Goal: Task Accomplishment & Management: Manage account settings

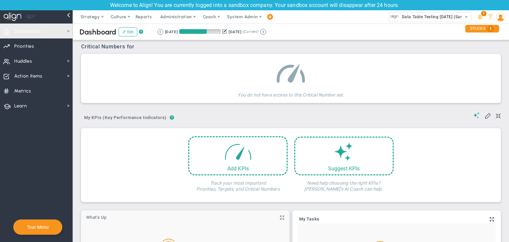
click at [63, 34] on span "Dashboards Dashboards" at bounding box center [36, 31] width 73 height 15
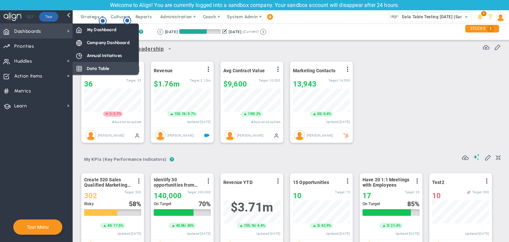
click at [100, 70] on span "Data Table" at bounding box center [98, 68] width 23 height 6
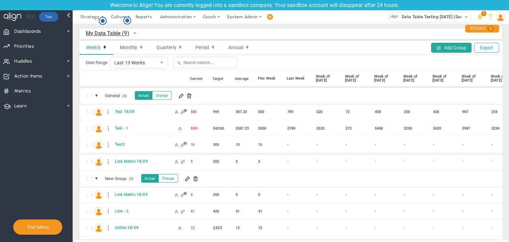
click at [107, 145] on div at bounding box center [108, 145] width 5 height 11
click at [120, 144] on span at bounding box center [120, 146] width 5 height 5
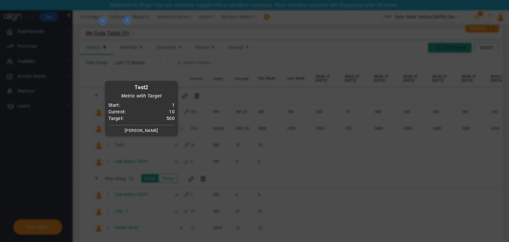
radio input "true"
checkbox input "false"
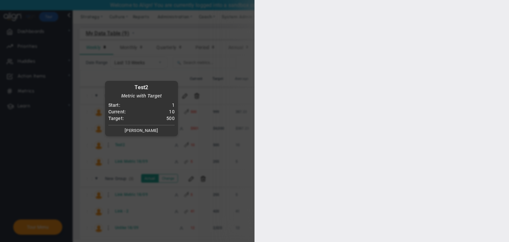
type input "1"
type input "500"
checkbox input "true"
type input "[PERSON_NAME]"
radio input "true"
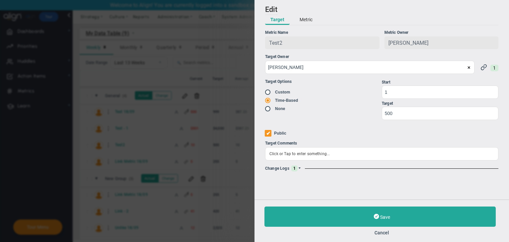
click at [299, 170] on span at bounding box center [300, 169] width 4 height 4
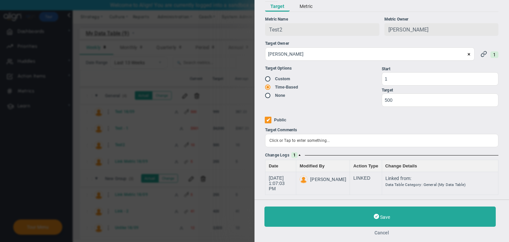
click at [383, 232] on button "Cancel" at bounding box center [382, 232] width 235 height 5
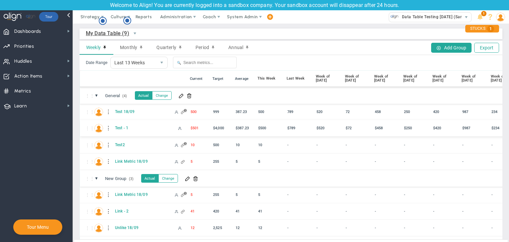
click at [108, 128] on div at bounding box center [108, 128] width 5 height 11
click at [126, 130] on div "Edit" at bounding box center [136, 130] width 46 height 14
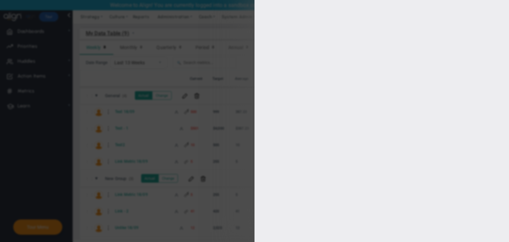
type input "[PERSON_NAME]"
radio input "true"
type input "5000"
type input "4000"
type input "3000"
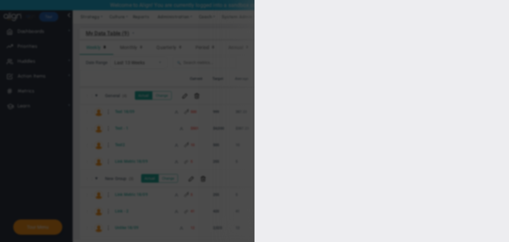
type input "2000"
checkbox input "true"
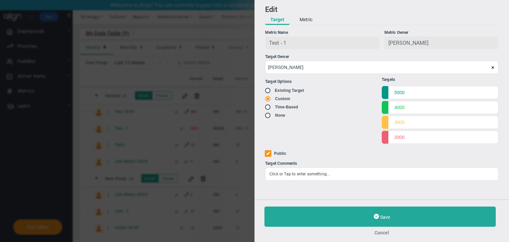
click at [383, 234] on button "Cancel" at bounding box center [382, 232] width 235 height 5
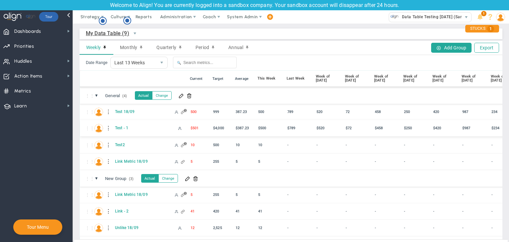
click at [107, 128] on div at bounding box center [108, 128] width 5 height 11
click at [124, 130] on div "Edit" at bounding box center [136, 130] width 46 height 14
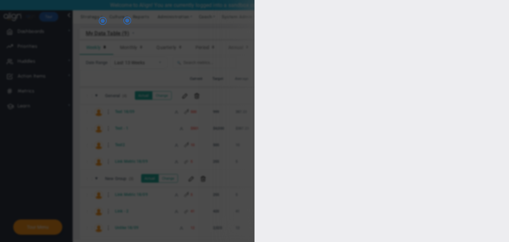
type input "[PERSON_NAME]"
radio input "true"
type input "5000"
type input "4000"
type input "3000"
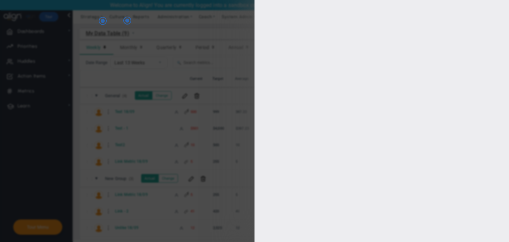
type input "2000"
checkbox input "true"
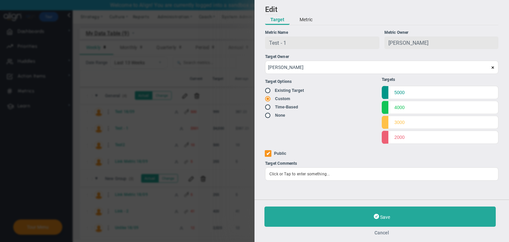
click at [384, 231] on button "Cancel" at bounding box center [382, 232] width 235 height 5
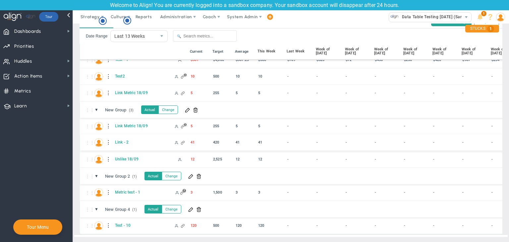
click at [109, 137] on div at bounding box center [108, 142] width 5 height 11
click at [132, 141] on div "Edit" at bounding box center [136, 139] width 46 height 14
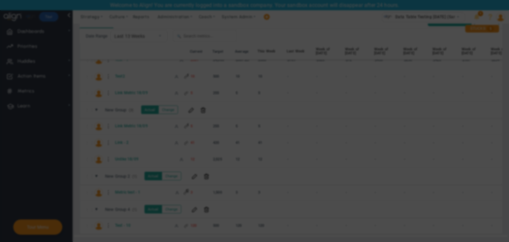
radio input "true"
checkbox input "false"
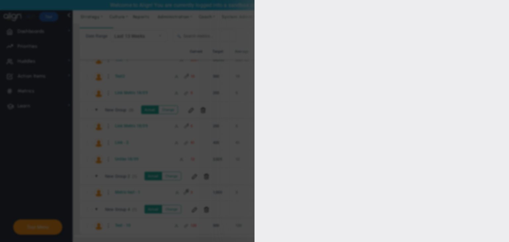
type input "1"
type input "420"
checkbox input "true"
type input "[PERSON_NAME]"
radio input "true"
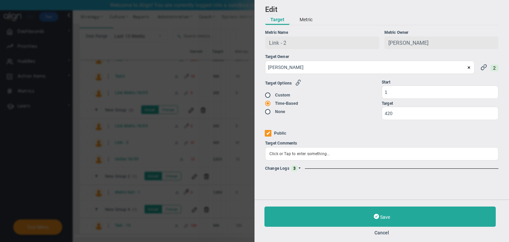
click at [299, 169] on span at bounding box center [300, 169] width 4 height 4
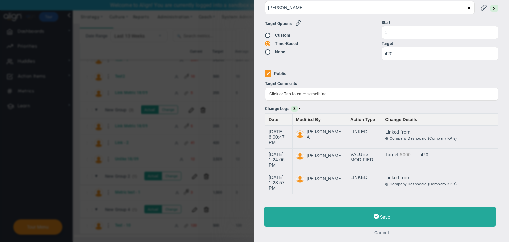
click at [382, 231] on button "Cancel" at bounding box center [382, 232] width 235 height 5
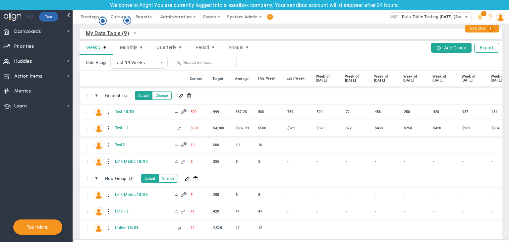
click at [108, 129] on div at bounding box center [108, 128] width 5 height 11
click at [107, 129] on div at bounding box center [108, 128] width 5 height 11
click at [128, 129] on div "Edit" at bounding box center [136, 130] width 46 height 14
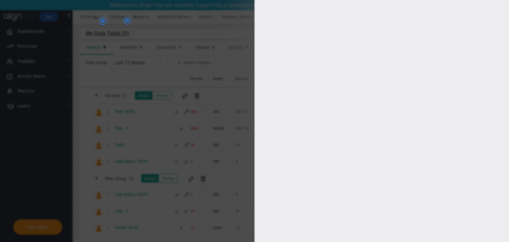
type input "[PERSON_NAME]"
radio input "true"
type input "5000"
type input "4000"
type input "3000"
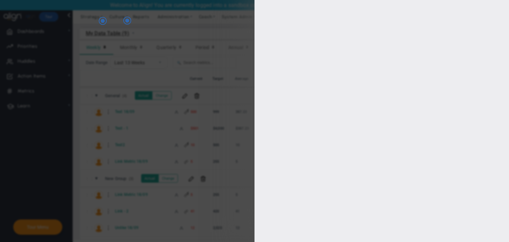
type input "2000"
checkbox input "true"
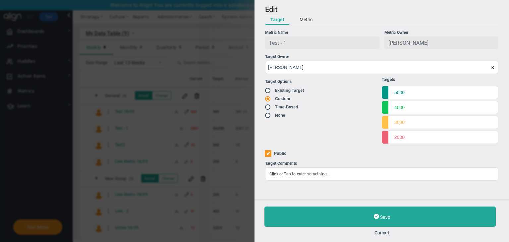
click at [384, 229] on div "Save Cancel" at bounding box center [382, 221] width 235 height 29
drag, startPoint x: 383, startPoint y: 233, endPoint x: 365, endPoint y: 240, distance: 19.9
click at [383, 233] on button "Cancel" at bounding box center [382, 232] width 235 height 5
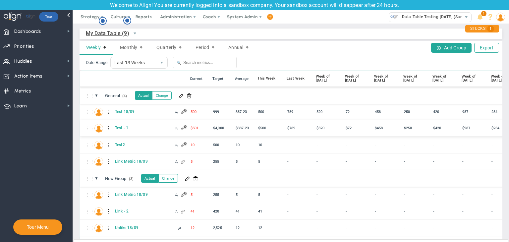
click at [107, 128] on div at bounding box center [108, 128] width 5 height 11
drag, startPoint x: 109, startPoint y: 128, endPoint x: 125, endPoint y: 129, distance: 15.6
click at [125, 129] on div "Edit" at bounding box center [136, 130] width 46 height 14
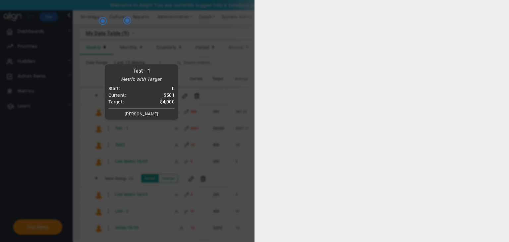
type input "[PERSON_NAME]"
radio input "true"
type input "5000"
type input "4000"
type input "3000"
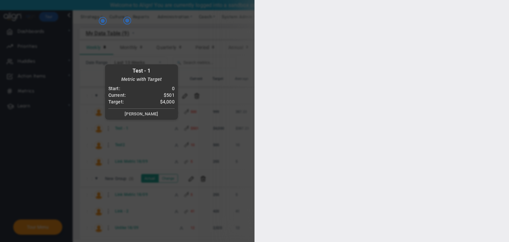
type input "2000"
checkbox input "true"
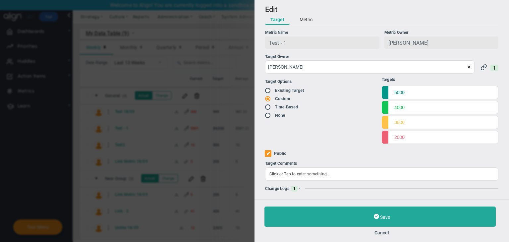
click at [467, 68] on span at bounding box center [469, 67] width 4 height 4
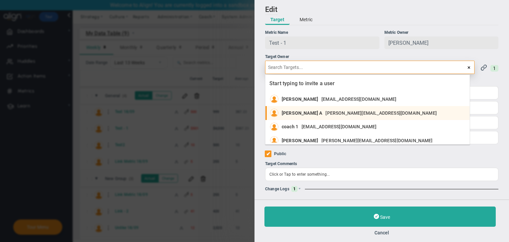
click at [340, 115] on span "[PERSON_NAME][EMAIL_ADDRESS][DOMAIN_NAME]" at bounding box center [381, 113] width 111 height 5
type input "[PERSON_NAME] A"
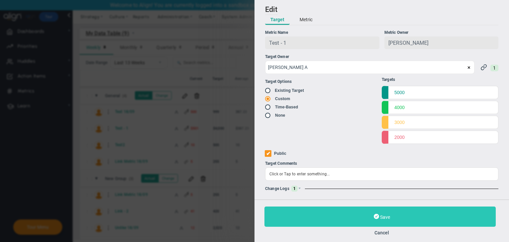
click at [372, 213] on button "Save" at bounding box center [381, 217] width 232 height 20
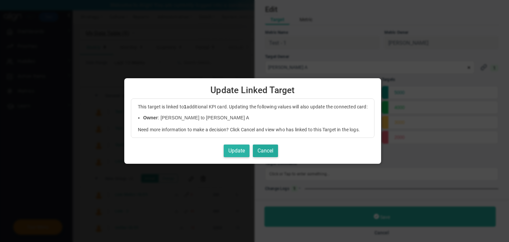
click at [238, 148] on button "Update" at bounding box center [237, 151] width 26 height 13
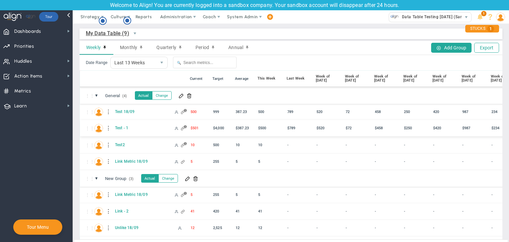
click at [108, 129] on div at bounding box center [108, 128] width 5 height 11
click at [132, 130] on div "Edit" at bounding box center [136, 130] width 46 height 14
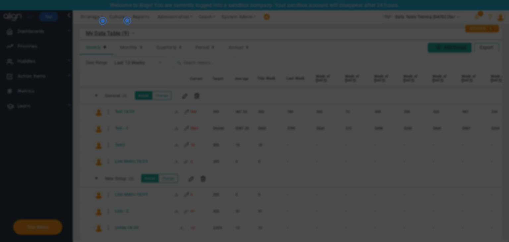
radio input "true"
checkbox input "false"
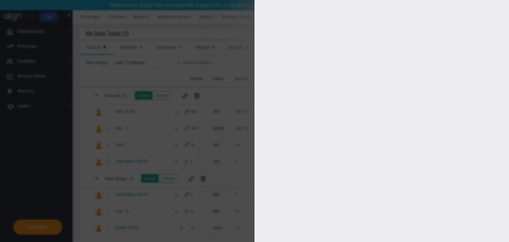
type input "5000"
type input "4000"
type input "3000"
type input "2000"
checkbox input "true"
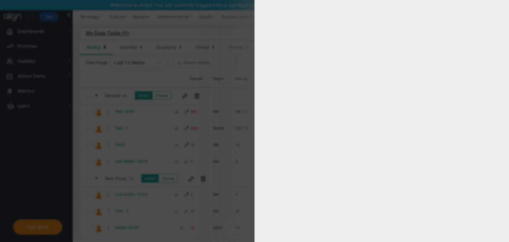
type input "[PERSON_NAME] A"
radio input "true"
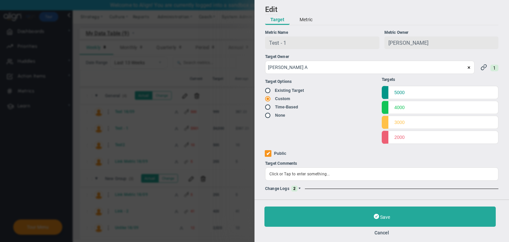
click at [300, 187] on span at bounding box center [300, 189] width 4 height 4
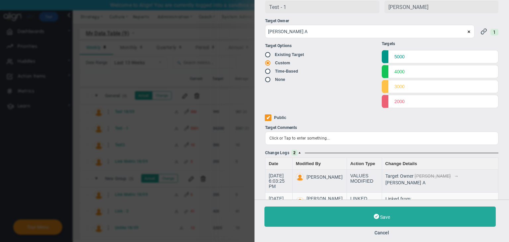
scroll to position [64, 0]
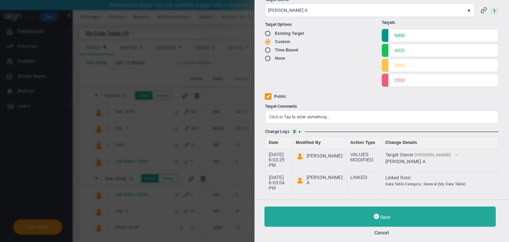
click at [386, 233] on button "Cancel" at bounding box center [382, 232] width 235 height 5
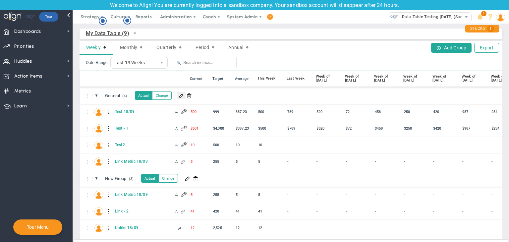
click at [182, 95] on span at bounding box center [181, 95] width 5 height 5
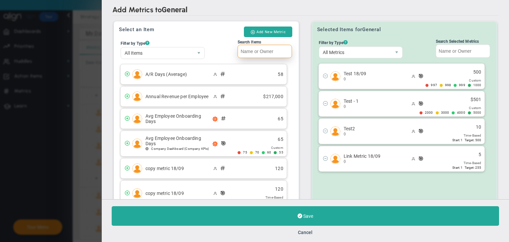
click at [264, 52] on input "Search Items" at bounding box center [265, 51] width 54 height 13
paste input "Test Metric 1"
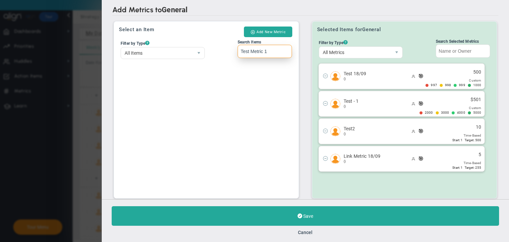
click at [240, 52] on input "Test Metric 1" at bounding box center [265, 51] width 54 height 13
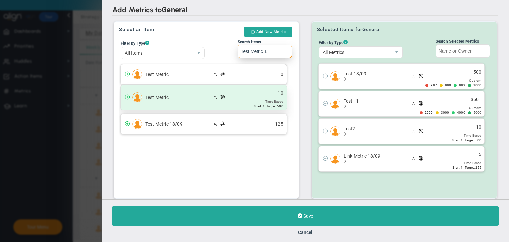
type input "Test Metric 1"
click at [239, 100] on div "Test Metric 1 10 Time-Based Start: 1 Target: 500" at bounding box center [204, 97] width 166 height 25
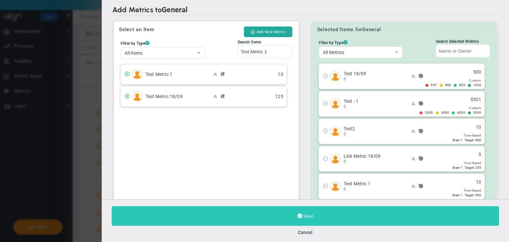
click at [329, 219] on button "Save" at bounding box center [306, 216] width 388 height 20
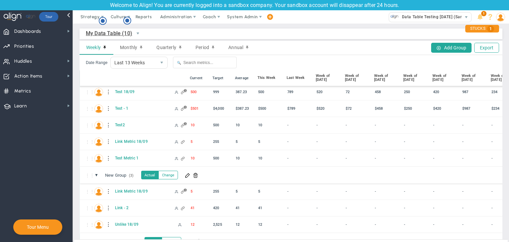
scroll to position [59, 0]
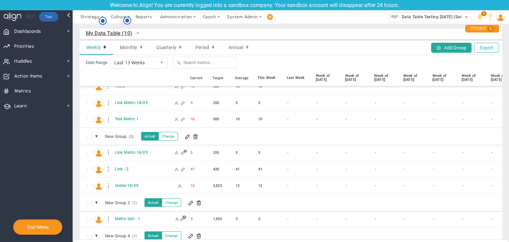
click at [107, 119] on div at bounding box center [108, 119] width 5 height 11
click at [126, 119] on div "Edit" at bounding box center [136, 121] width 46 height 14
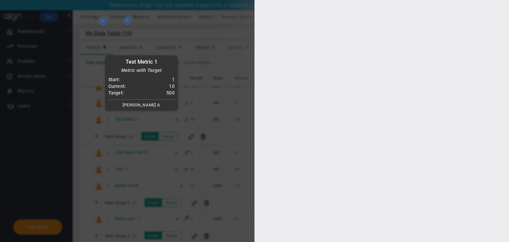
type input "[PERSON_NAME] A"
radio input "true"
type input "1"
type input "500"
checkbox input "true"
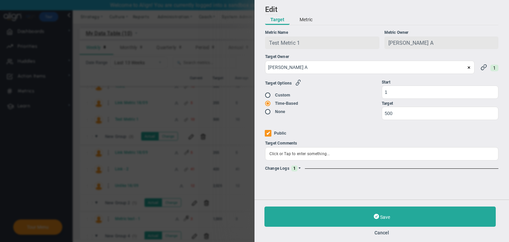
click at [299, 168] on span at bounding box center [300, 169] width 4 height 4
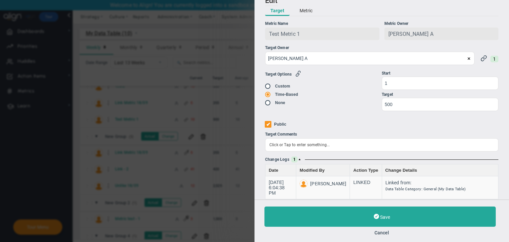
scroll to position [13, 0]
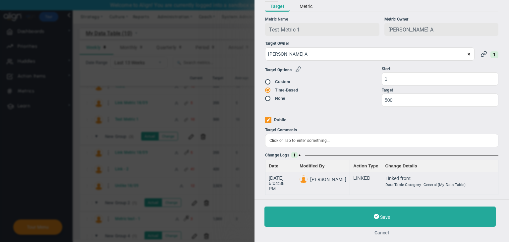
click at [386, 233] on button "Cancel" at bounding box center [382, 232] width 235 height 5
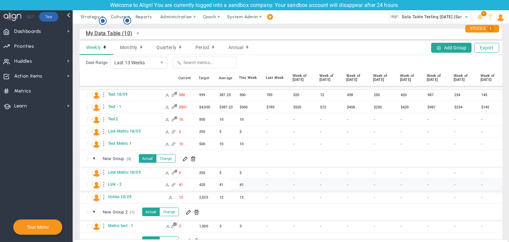
scroll to position [59, 0]
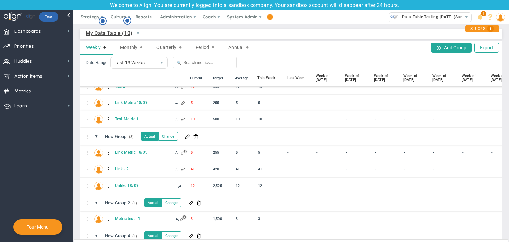
click at [107, 120] on div at bounding box center [108, 119] width 5 height 11
click at [136, 120] on div "Edit" at bounding box center [136, 121] width 46 height 14
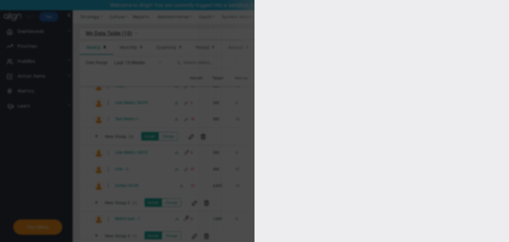
type input "[PERSON_NAME] A"
radio input "true"
type input "1"
type input "500"
checkbox input "true"
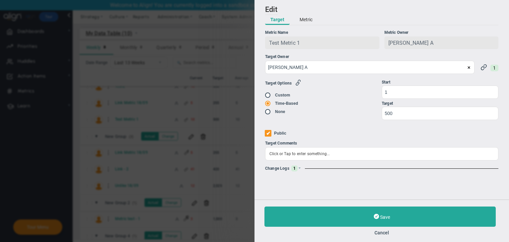
click at [300, 173] on div "Add Edit Metric Historical Values Target Metric Name Test Metric 1 Unique Ident…" at bounding box center [382, 100] width 255 height 200
click at [300, 168] on span at bounding box center [300, 169] width 4 height 4
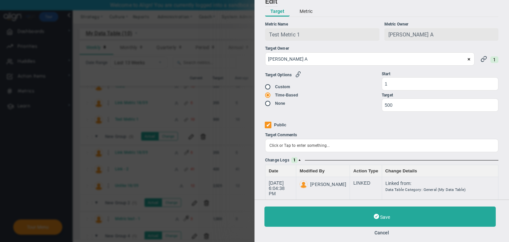
scroll to position [13, 0]
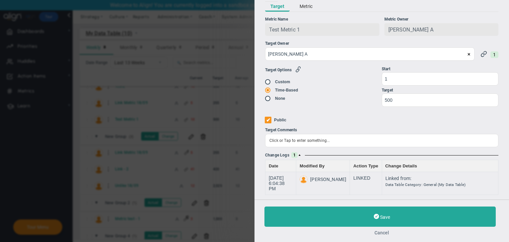
click at [380, 233] on button "Cancel" at bounding box center [382, 232] width 235 height 5
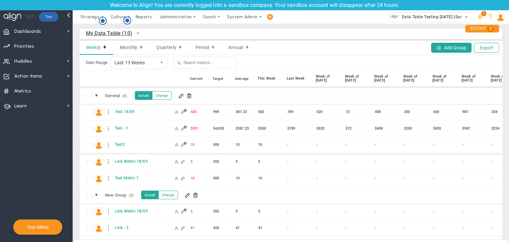
click at [108, 144] on div at bounding box center [108, 145] width 5 height 11
click at [133, 146] on div "Edit" at bounding box center [136, 147] width 46 height 14
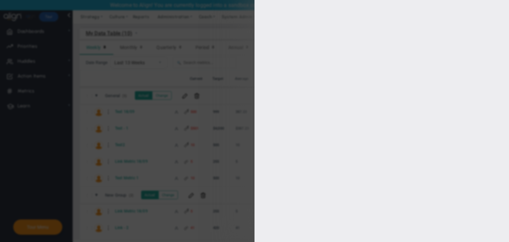
type input "[PERSON_NAME]"
radio input "true"
type input "1"
type input "500"
checkbox input "true"
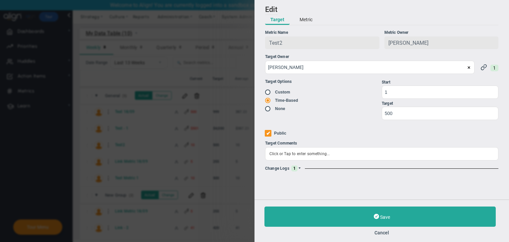
click at [301, 168] on span at bounding box center [300, 169] width 4 height 4
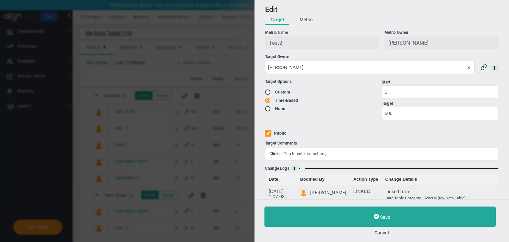
scroll to position [13, 0]
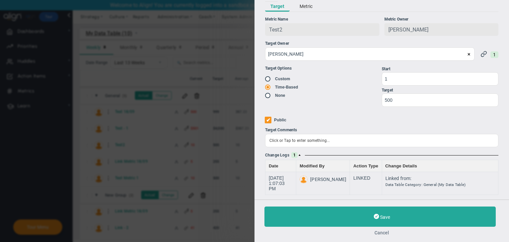
click at [378, 232] on button "Cancel" at bounding box center [382, 232] width 235 height 5
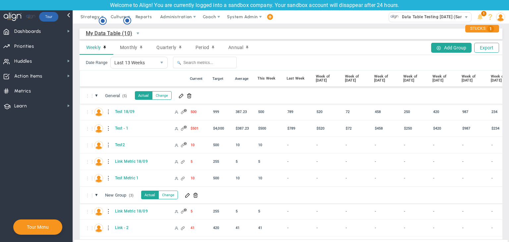
click at [107, 129] on div at bounding box center [108, 128] width 5 height 11
click at [125, 129] on div "Edit" at bounding box center [136, 130] width 46 height 14
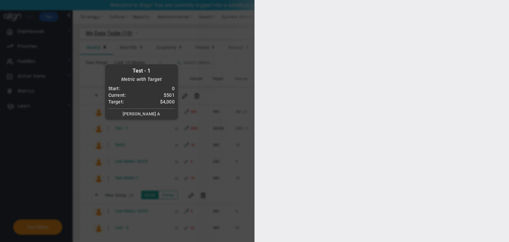
type input "[PERSON_NAME] A"
radio input "true"
type input "5000"
type input "4000"
type input "3000"
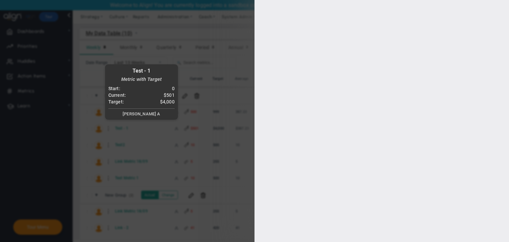
type input "2000"
checkbox input "true"
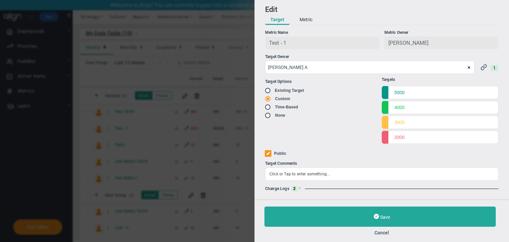
click at [300, 187] on div "Change Logs 2" at bounding box center [382, 189] width 234 height 6
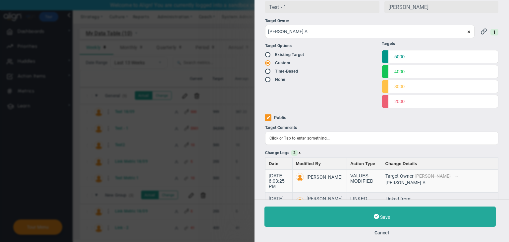
scroll to position [64, 0]
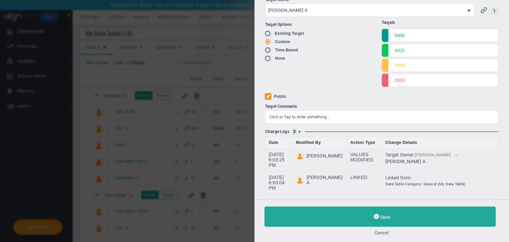
click at [384, 231] on button "Cancel" at bounding box center [382, 232] width 235 height 5
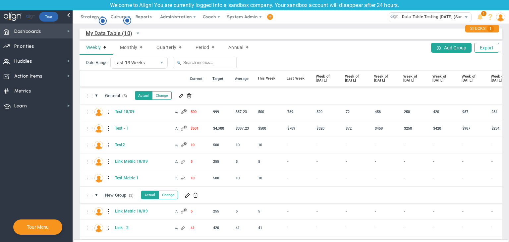
click at [56, 33] on span "Dashboards Dashboards" at bounding box center [36, 31] width 73 height 15
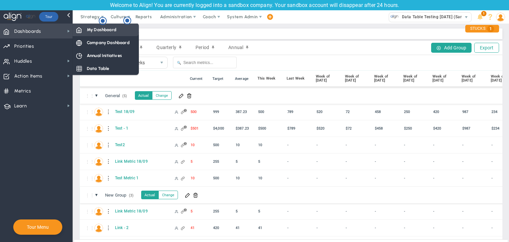
click at [87, 29] on span "My Dashboard" at bounding box center [102, 30] width 30 height 6
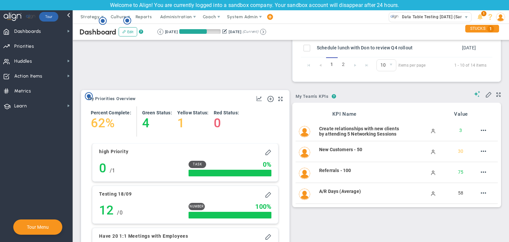
click at [281, 96] on div "My Objectives and Key Results My Priorities Overview Add Objective or Key Resul…" at bounding box center [185, 187] width 208 height 195
click at [281, 97] on div "My Objectives and Key Results My Priorities Overview Add Objective or Key Resul…" at bounding box center [185, 187] width 208 height 195
click at [280, 98] on span at bounding box center [281, 99] width 4 height 8
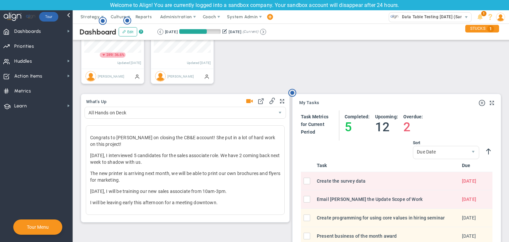
click at [280, 96] on div "What's Up 46983" at bounding box center [185, 158] width 208 height 128
click at [282, 101] on div "What's Up 46983" at bounding box center [185, 158] width 208 height 128
click at [282, 103] on span at bounding box center [282, 102] width 4 height 8
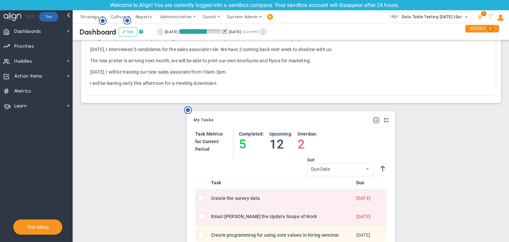
click at [380, 119] on div at bounding box center [381, 120] width 16 height 8
click at [384, 120] on span at bounding box center [386, 120] width 4 height 8
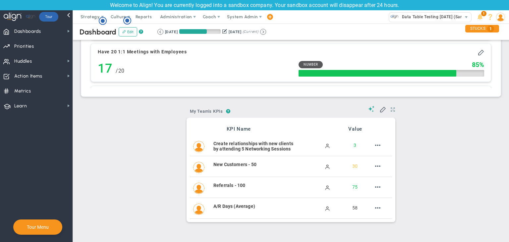
click at [391, 111] on span at bounding box center [393, 110] width 4 height 8
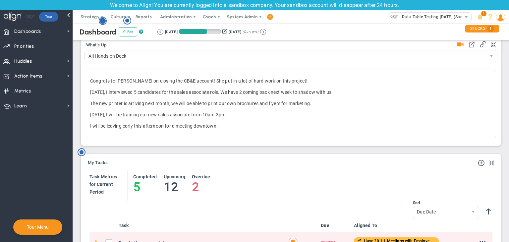
click at [102, 19] on circle "Hotspot (open by clicking or pressing space/enter)" at bounding box center [103, 21] width 6 height 6
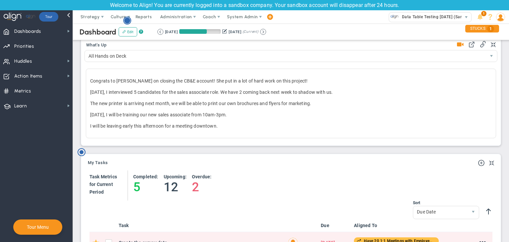
click at [130, 21] on circle "Hotspot (open by clicking or pressing space/enter)" at bounding box center [127, 21] width 6 height 6
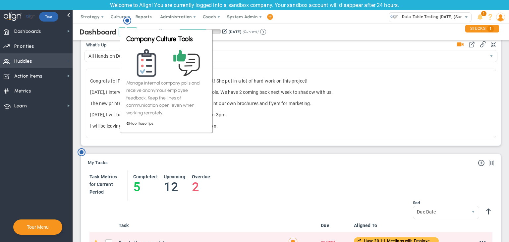
click at [71, 58] on span at bounding box center [68, 60] width 5 height 5
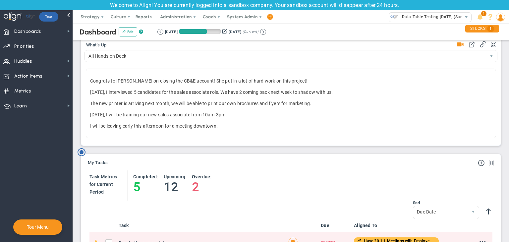
click at [226, 148] on div "What's Up All Hands on Deck" at bounding box center [291, 91] width 423 height 117
click at [83, 154] on circle "Hotspot (open by clicking or pressing space/enter)" at bounding box center [82, 152] width 6 height 6
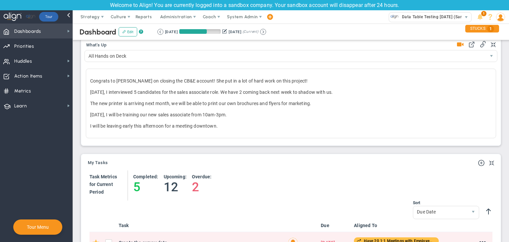
click at [40, 36] on span "Dashboards" at bounding box center [27, 32] width 27 height 14
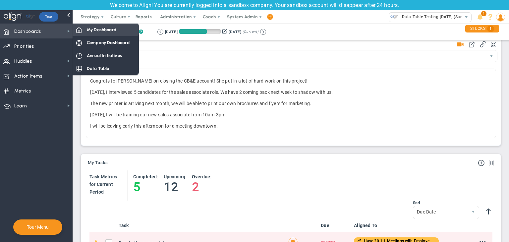
click at [99, 30] on span "My Dashboard" at bounding box center [102, 30] width 30 height 6
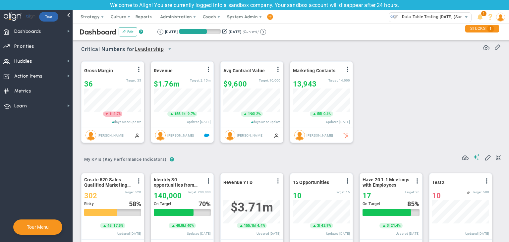
click at [453, 57] on div "Gross Margin View Historical Graph Edit Make "No Change" Update Add Past Update…" at bounding box center [289, 102] width 428 height 93
click at [48, 46] on span "Priorities Projects OKR Tree Priorities Projects OKRs" at bounding box center [36, 45] width 73 height 15
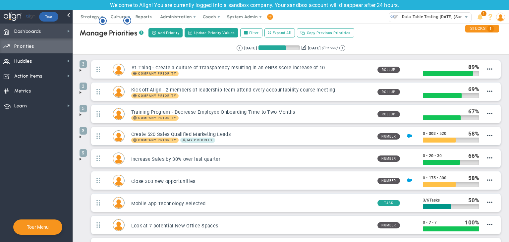
click at [46, 28] on span "Dashboards Dashboards" at bounding box center [36, 31] width 73 height 15
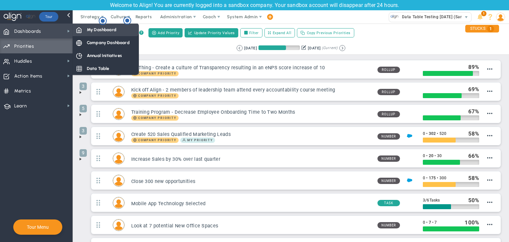
click at [90, 30] on span "My Dashboard" at bounding box center [102, 30] width 30 height 6
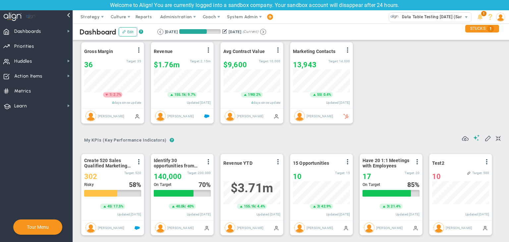
scroll to position [331681, 331647]
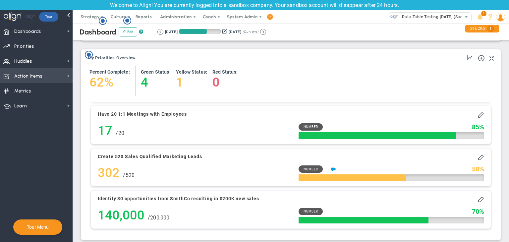
click at [13, 78] on span "Action Items Action Items" at bounding box center [36, 75] width 73 height 15
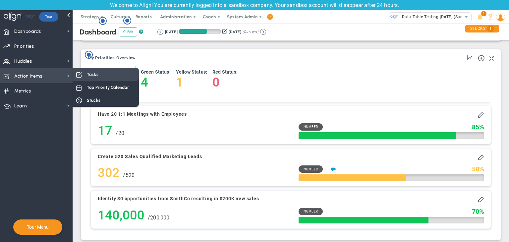
click at [94, 78] on div "Tasks" at bounding box center [106, 74] width 66 height 13
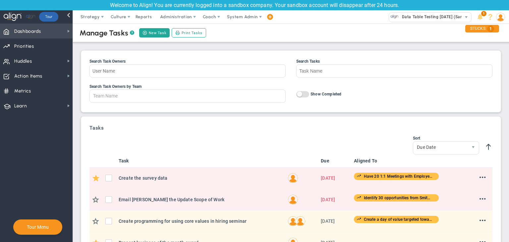
click at [20, 32] on span "Dashboards" at bounding box center [27, 32] width 27 height 14
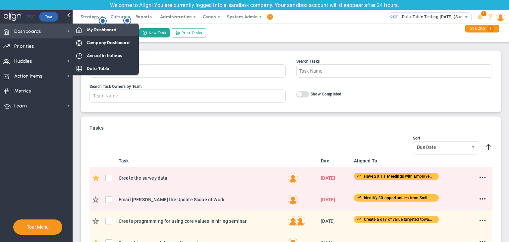
click at [102, 30] on span "My Dashboard" at bounding box center [102, 30] width 30 height 6
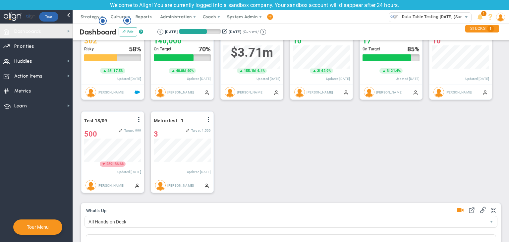
click at [50, 23] on div "Tour" at bounding box center [48, 16] width 19 height 13
click at [65, 31] on span "Dashboards Dashboards" at bounding box center [36, 31] width 73 height 15
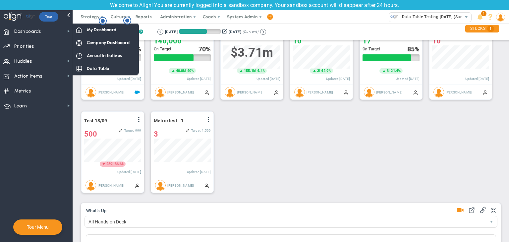
drag, startPoint x: 99, startPoint y: 71, endPoint x: 106, endPoint y: 73, distance: 8.1
click at [100, 71] on span "Data Table" at bounding box center [98, 68] width 23 height 6
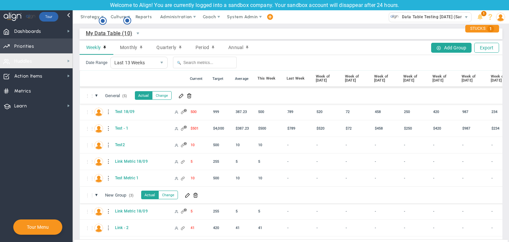
click at [42, 45] on span "Priorities Projects OKR Tree Priorities Projects OKRs" at bounding box center [36, 45] width 73 height 15
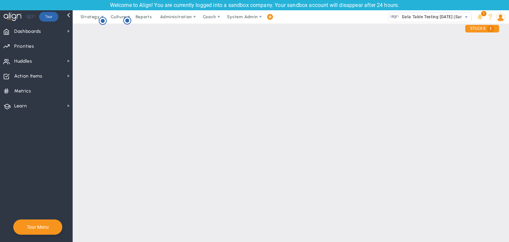
checkbox input "false"
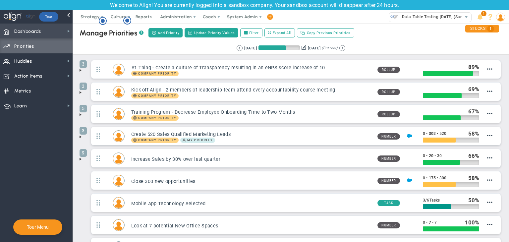
click at [42, 34] on span "Dashboards Dashboards" at bounding box center [36, 31] width 73 height 15
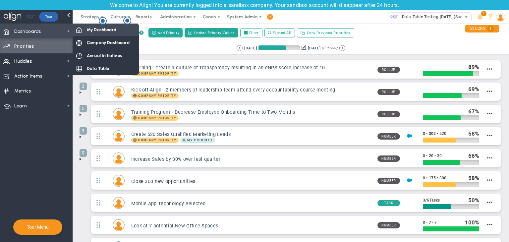
click at [90, 31] on span "My Dashboard" at bounding box center [102, 30] width 30 height 6
